Goal: Transaction & Acquisition: Purchase product/service

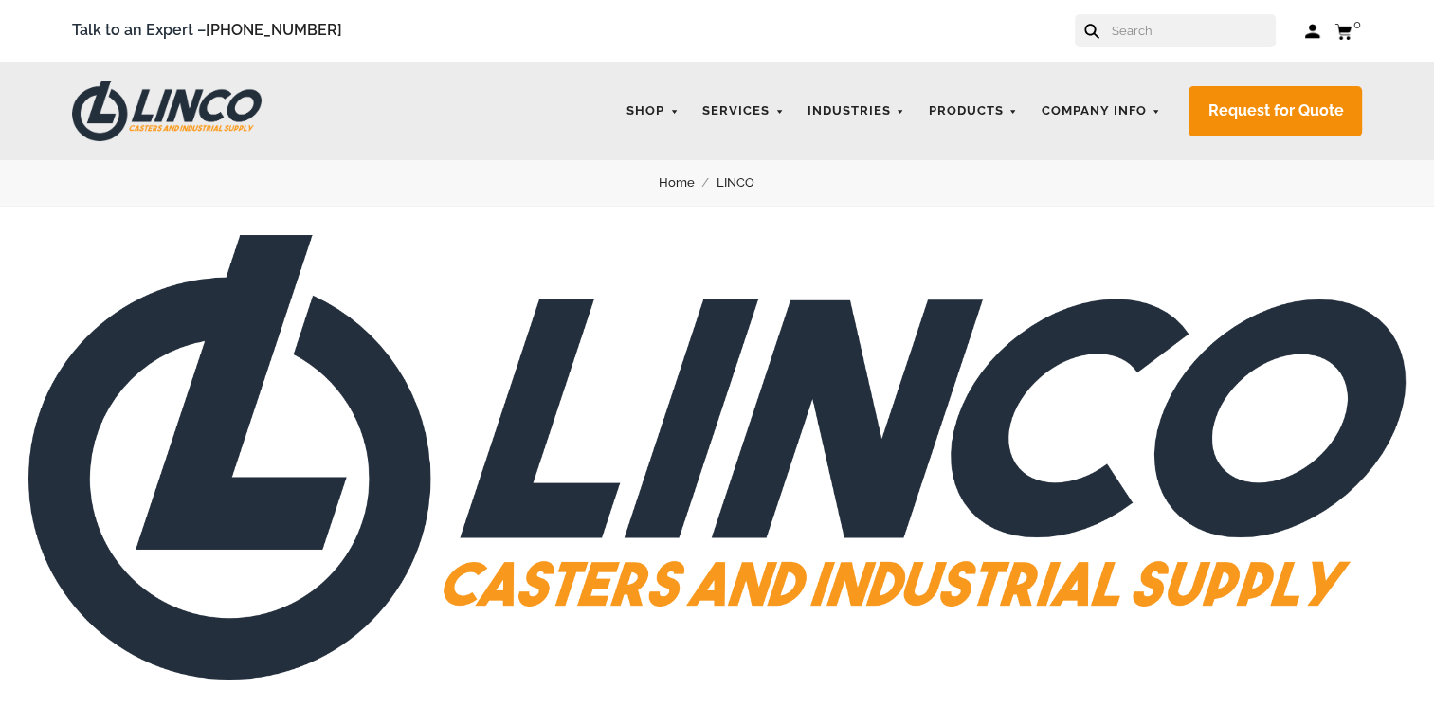
click at [1146, 32] on input "text" at bounding box center [1192, 30] width 167 height 33
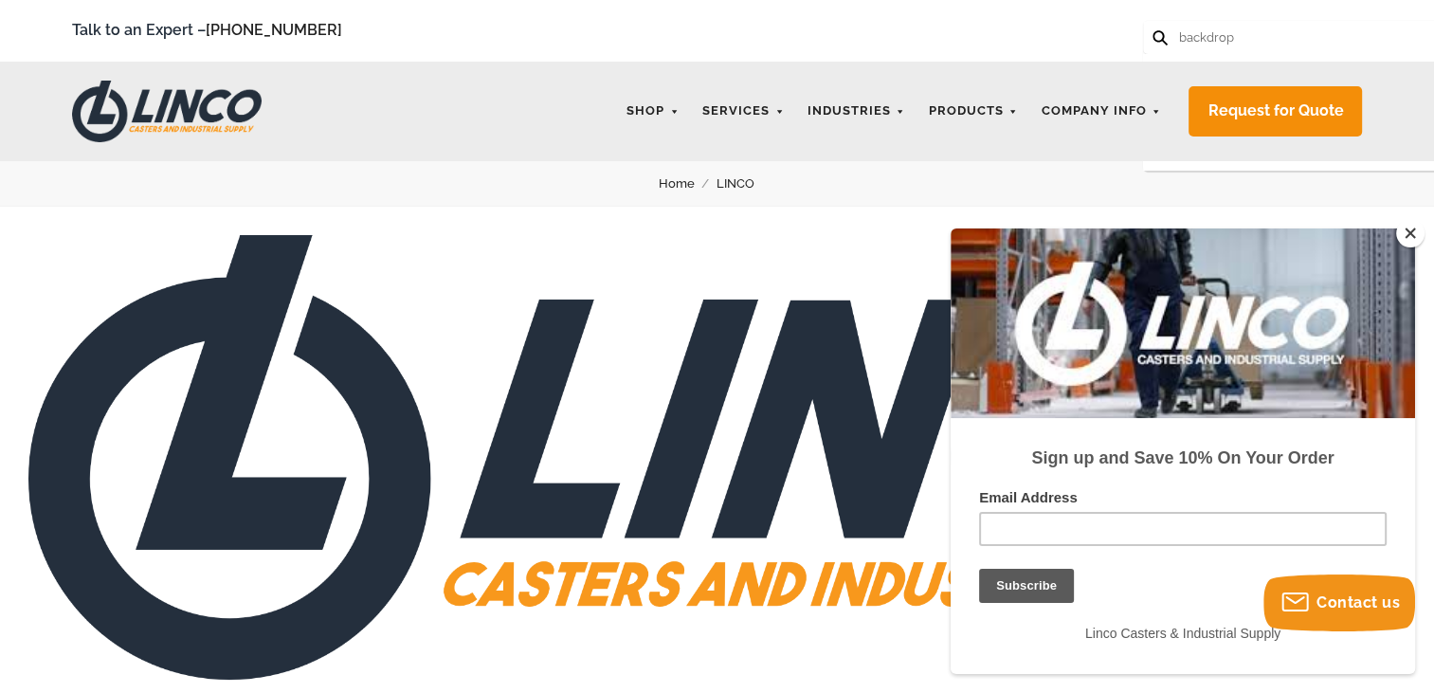
type input "backdrop"
click at [1152, 30] on button at bounding box center [1158, 36] width 12 height 12
click at [1156, 32] on use at bounding box center [1159, 37] width 15 height 15
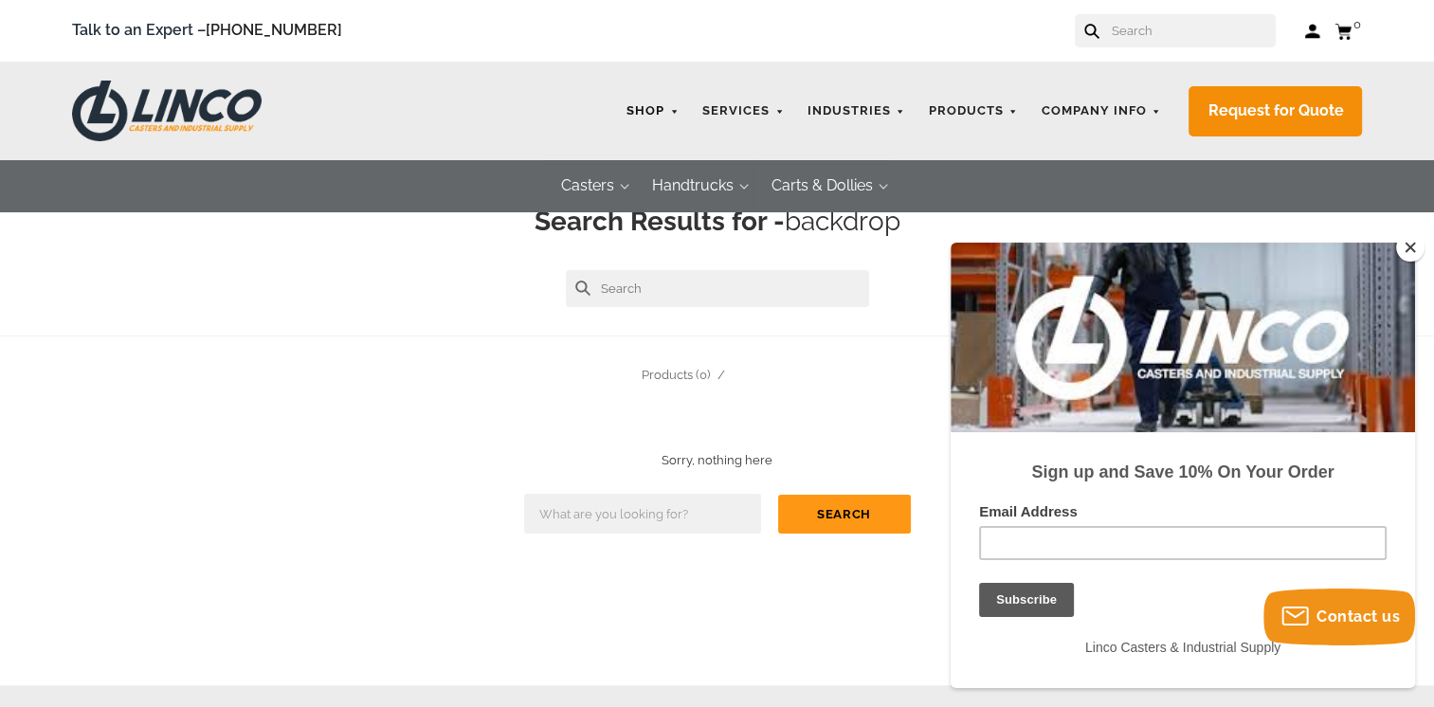
click at [650, 113] on link "Shop" at bounding box center [652, 111] width 71 height 37
